Goal: Task Accomplishment & Management: Manage account settings

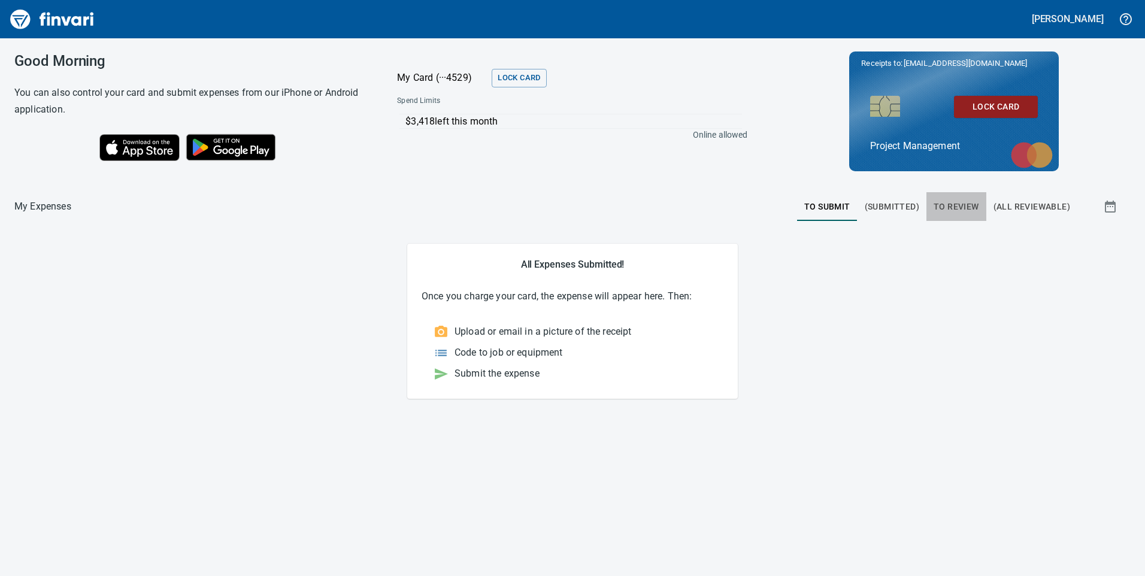
click at [951, 205] on span "To Review" at bounding box center [957, 206] width 46 height 15
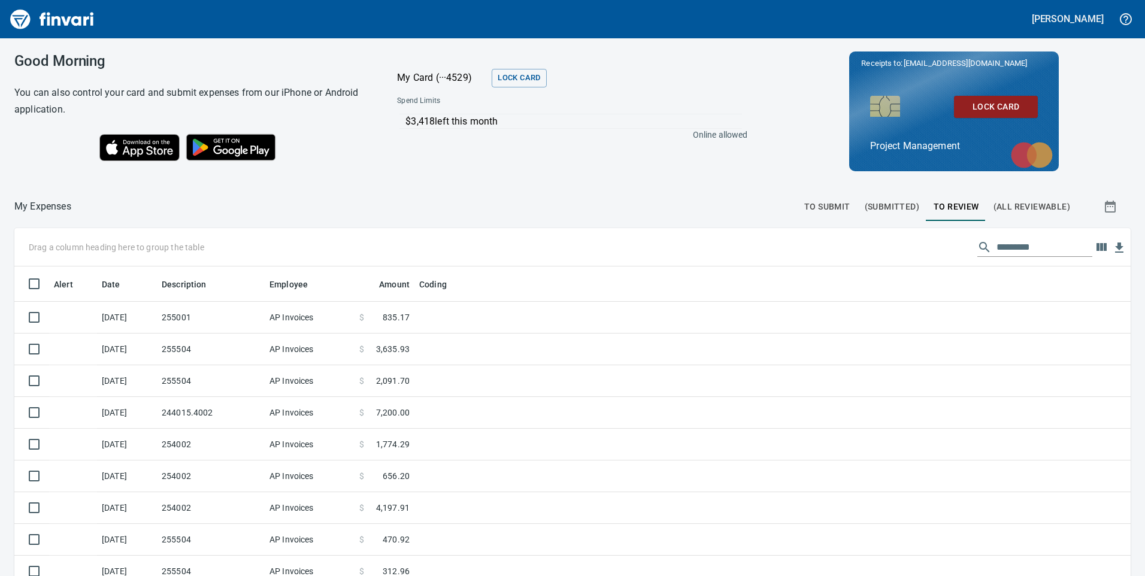
scroll to position [435, 1089]
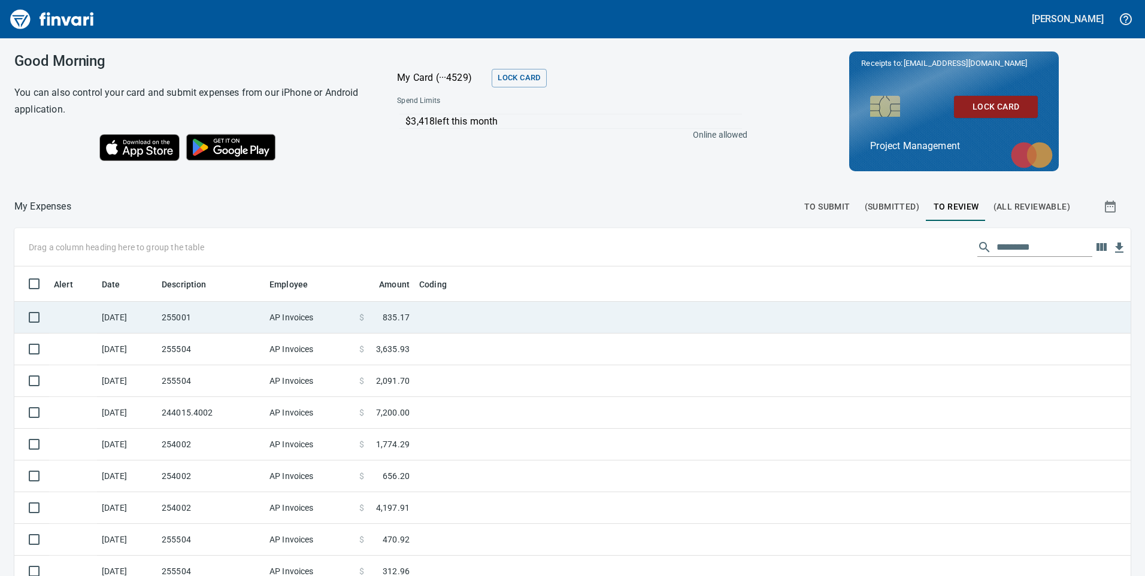
click at [237, 307] on td "255001" at bounding box center [211, 318] width 108 height 32
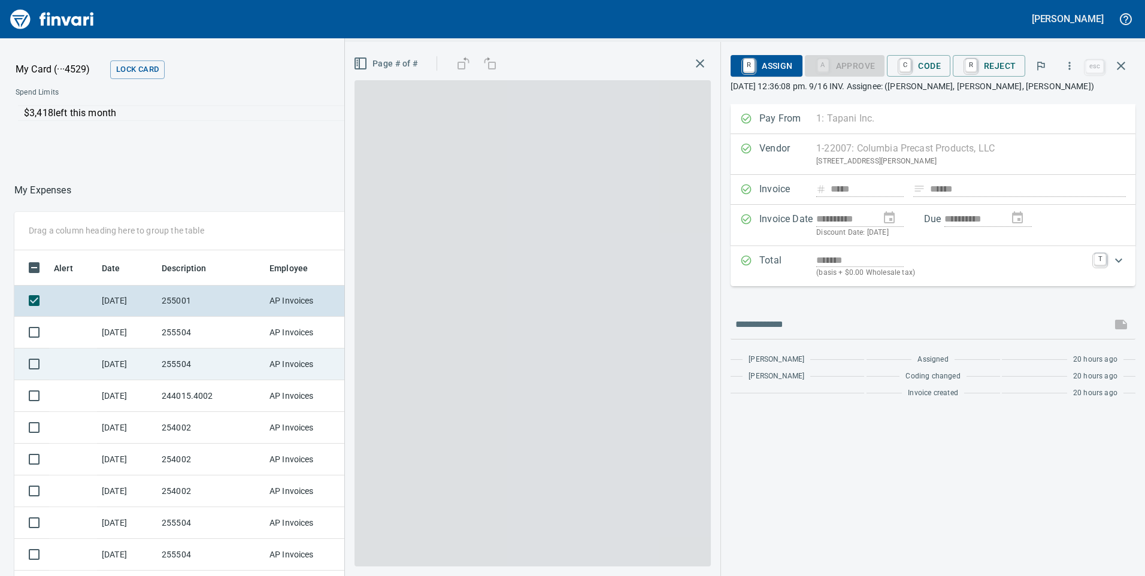
scroll to position [435, 790]
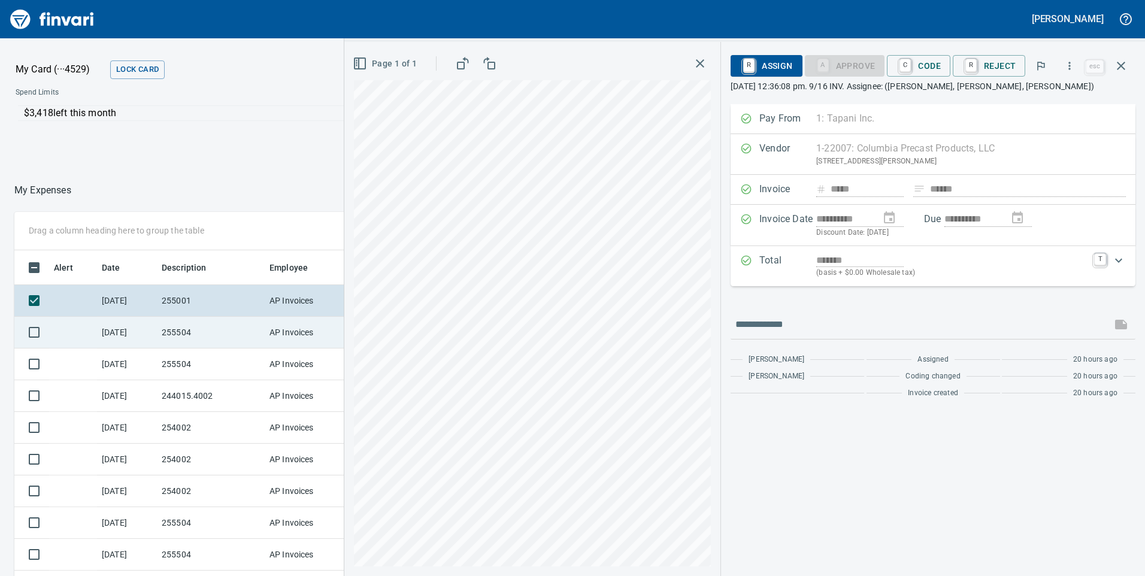
click at [198, 342] on td "255504" at bounding box center [211, 333] width 108 height 32
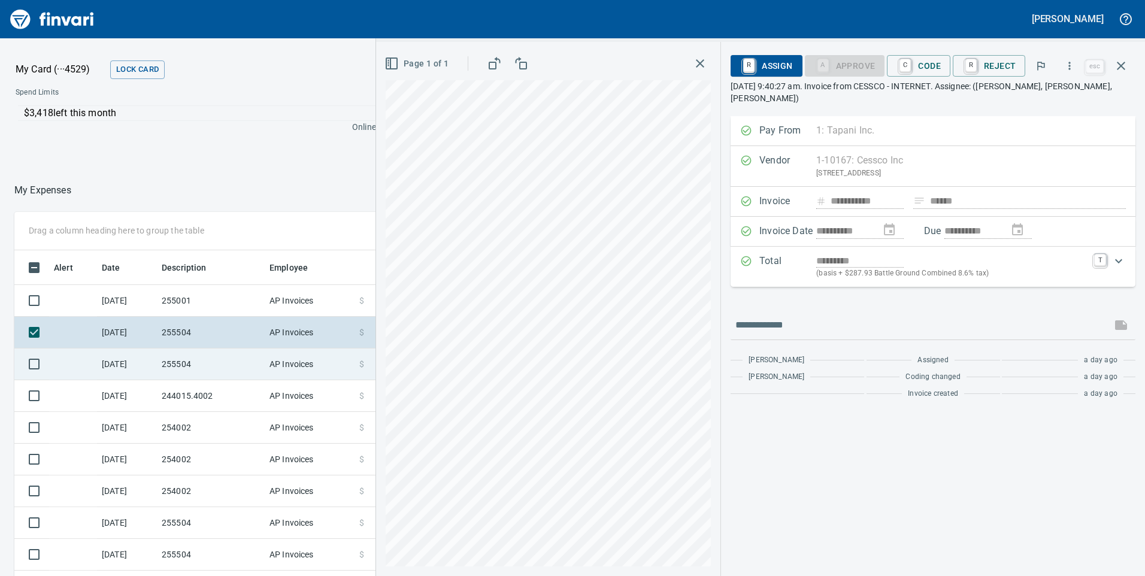
click at [191, 360] on td "255504" at bounding box center [211, 365] width 108 height 32
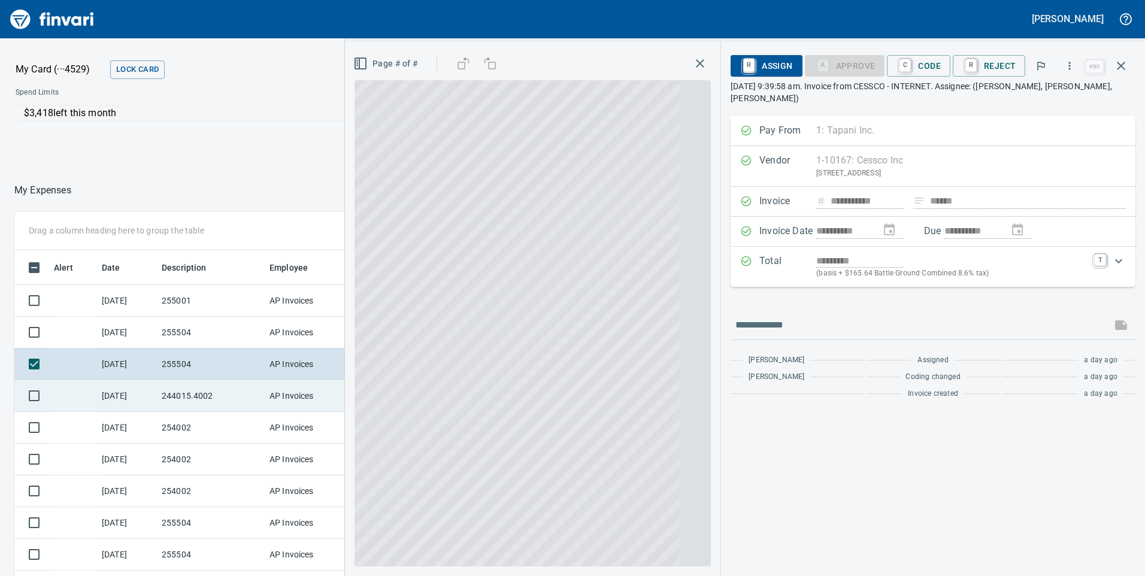
click at [184, 393] on td "244015.4002" at bounding box center [211, 396] width 108 height 32
